Goal: Find specific page/section: Find specific page/section

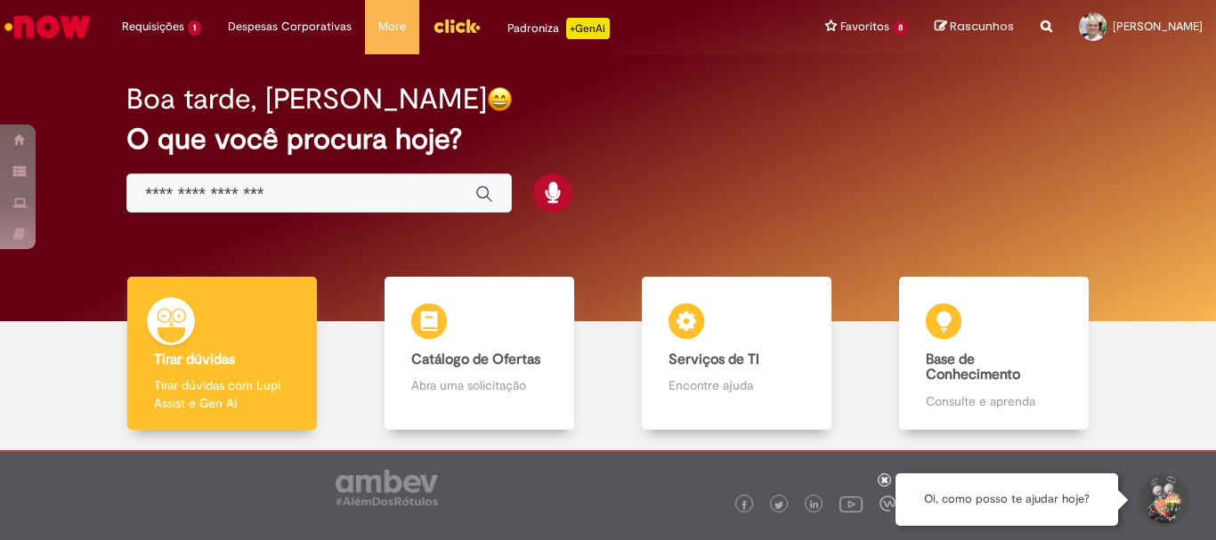
scroll to position [87, 0]
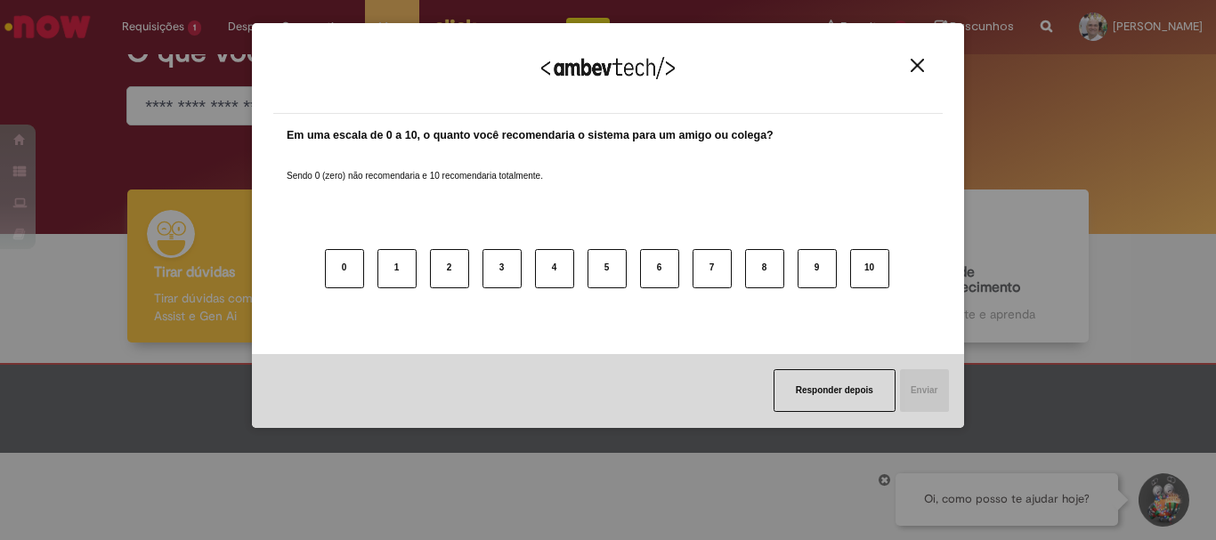
click at [917, 64] on img "Close" at bounding box center [917, 65] width 13 height 13
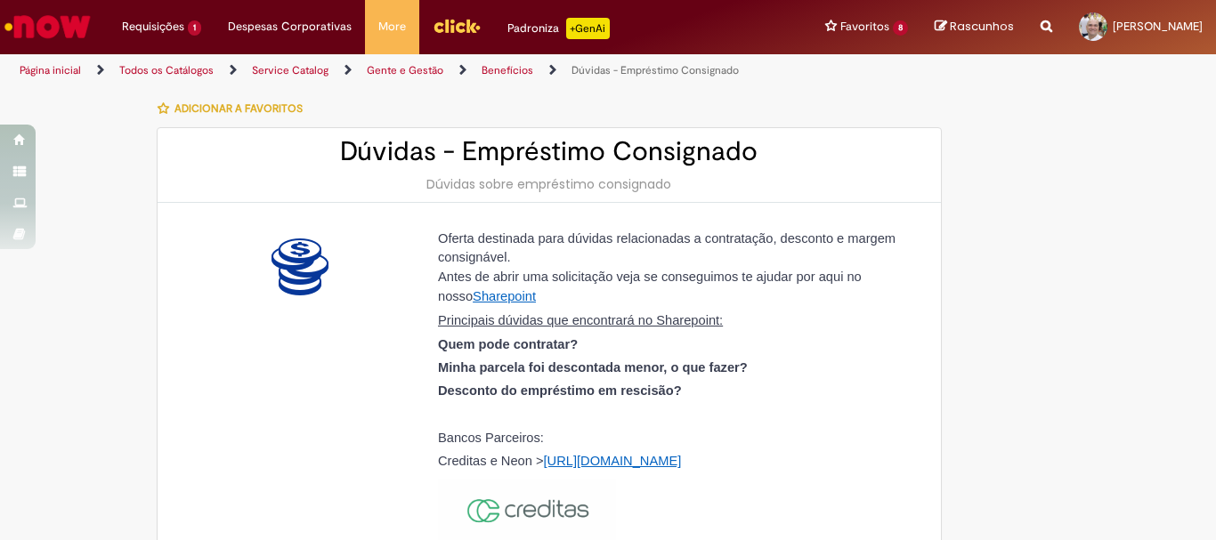
type input "**********"
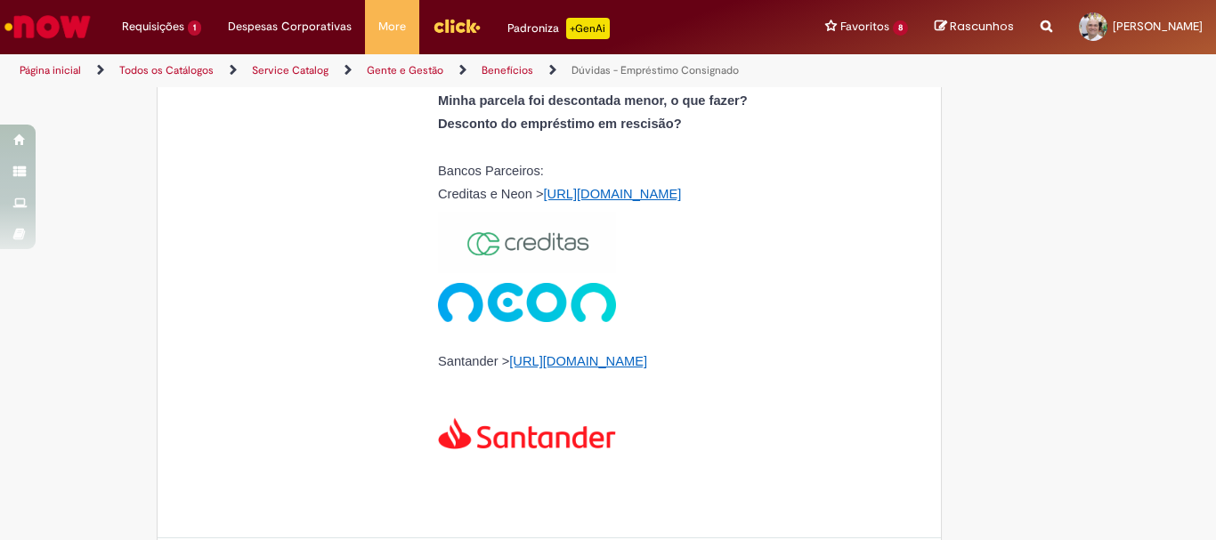
click at [603, 360] on link "https://www.santander.com.br/" at bounding box center [578, 361] width 138 height 14
